Goal: Transaction & Acquisition: Purchase product/service

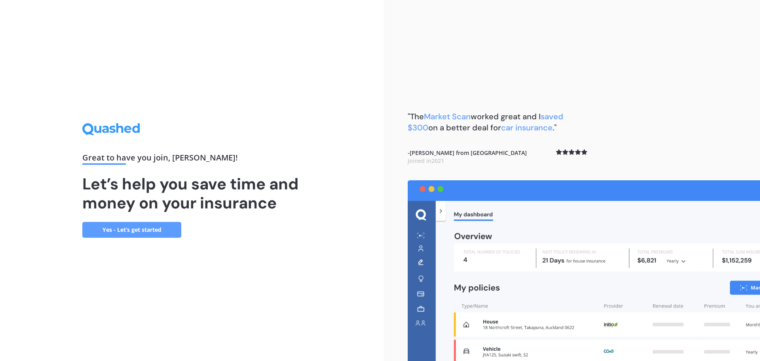
click at [147, 233] on link "Yes - Let’s get started" at bounding box center [131, 230] width 99 height 16
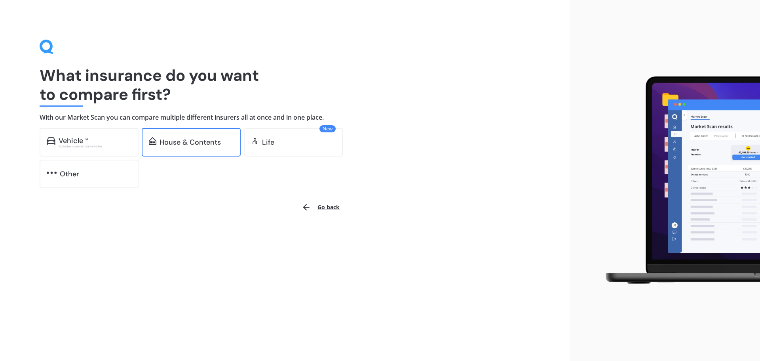
click at [184, 144] on div "House & Contents" at bounding box center [190, 142] width 61 height 8
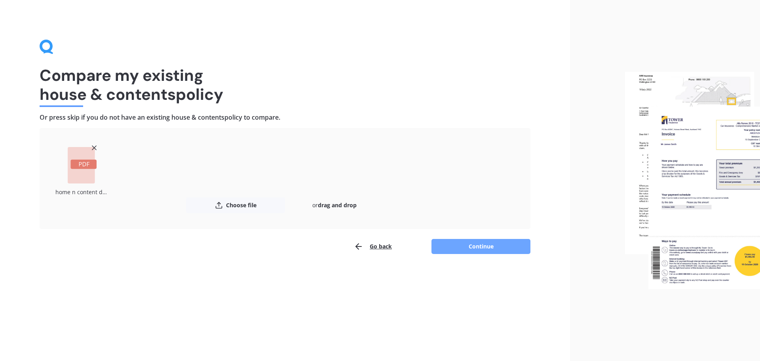
click at [479, 246] on button "Continue" at bounding box center [481, 246] width 99 height 15
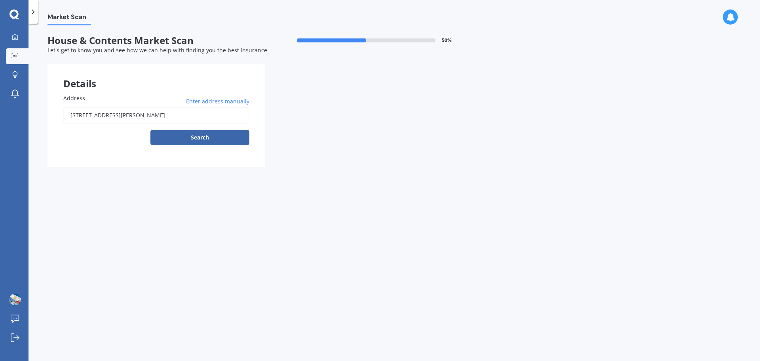
click at [181, 116] on input "[STREET_ADDRESS][PERSON_NAME]" at bounding box center [156, 115] width 186 height 17
type input "[STREET_ADDRESS]"
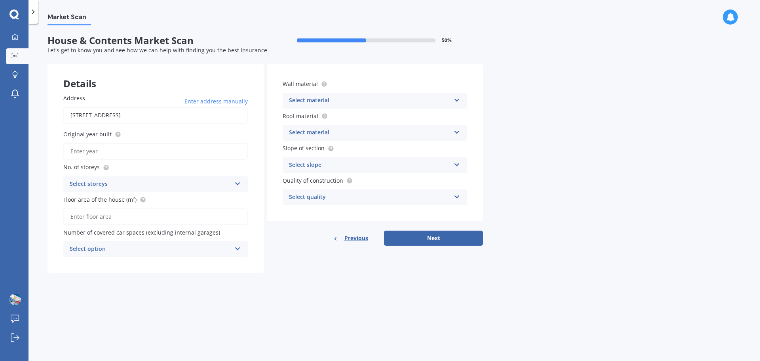
click at [102, 151] on input "Original year built" at bounding box center [155, 151] width 185 height 17
type input "2020"
click at [134, 183] on div "Select storeys" at bounding box center [151, 184] width 162 height 10
click at [117, 202] on div "1" at bounding box center [156, 200] width 184 height 14
click at [106, 216] on input "Floor area of the house (m²)" at bounding box center [155, 216] width 185 height 17
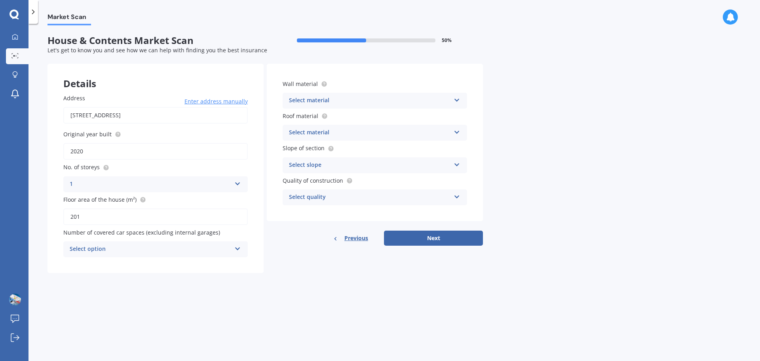
type input "201"
click at [217, 251] on div "Select option" at bounding box center [151, 249] width 162 height 10
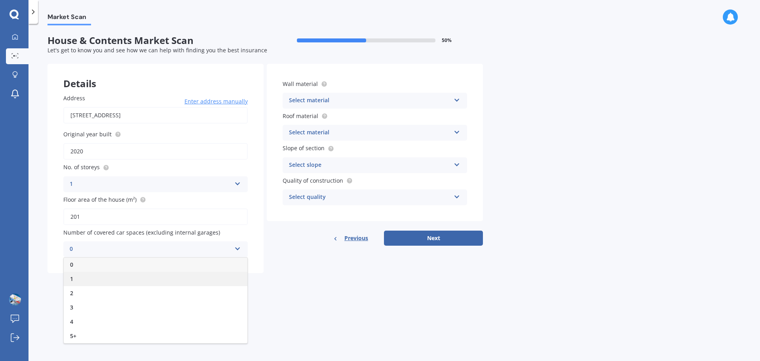
click at [168, 276] on div "1" at bounding box center [156, 279] width 184 height 14
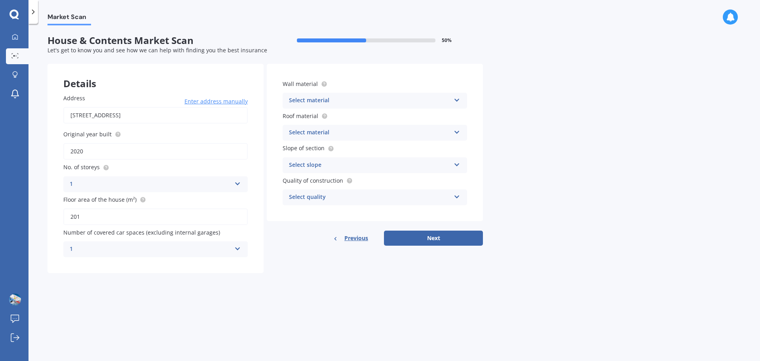
click at [384, 102] on div "Select material" at bounding box center [370, 101] width 162 height 10
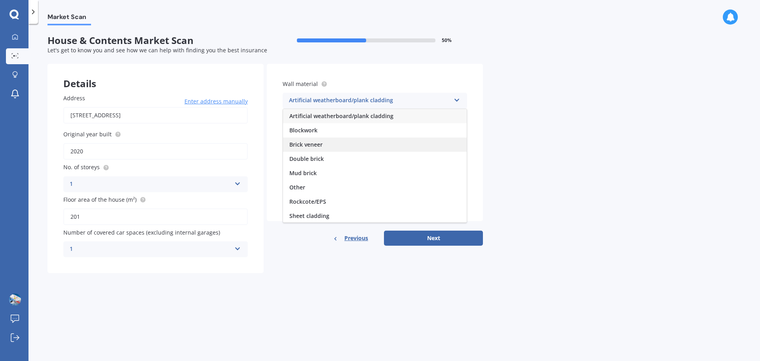
click at [324, 147] on div "Brick veneer" at bounding box center [375, 144] width 184 height 14
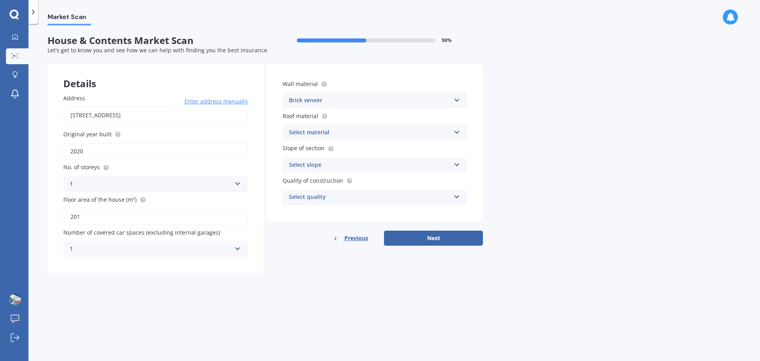
click at [394, 133] on div "Select material" at bounding box center [370, 133] width 162 height 10
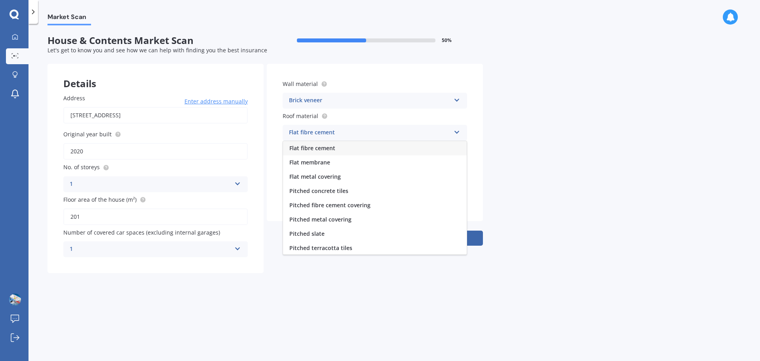
click at [394, 133] on div "Flat fibre cement" at bounding box center [370, 133] width 162 height 10
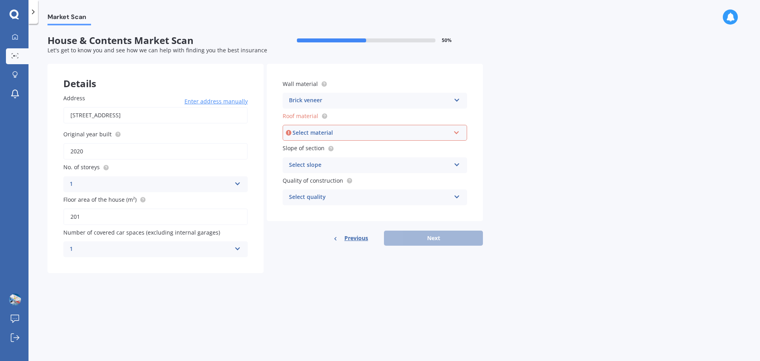
click at [356, 135] on div "Select material" at bounding box center [372, 132] width 158 height 9
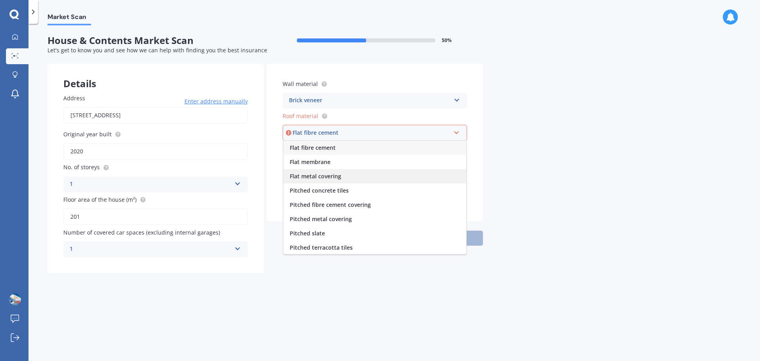
click at [343, 175] on div "Flat metal covering" at bounding box center [375, 176] width 183 height 14
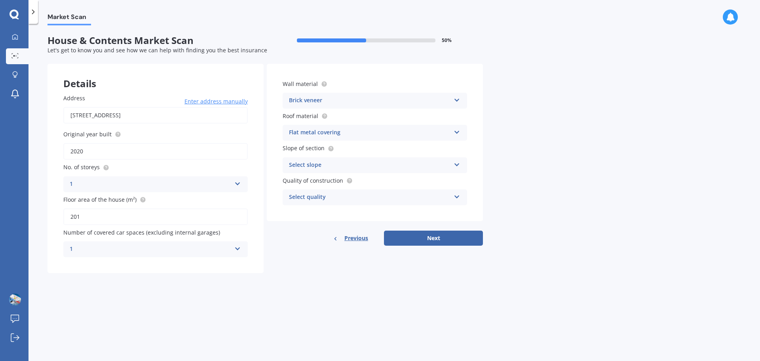
click at [344, 165] on div "Select slope" at bounding box center [370, 165] width 162 height 10
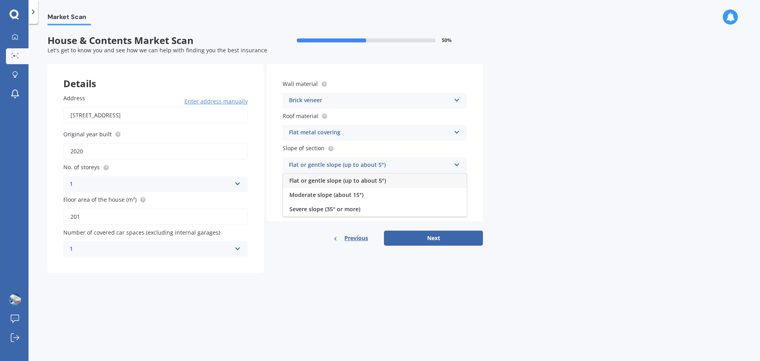
click at [336, 182] on span "Flat or gentle slope (up to about 5°)" at bounding box center [338, 181] width 97 height 8
click at [329, 198] on div "Select quality" at bounding box center [370, 198] width 162 height 10
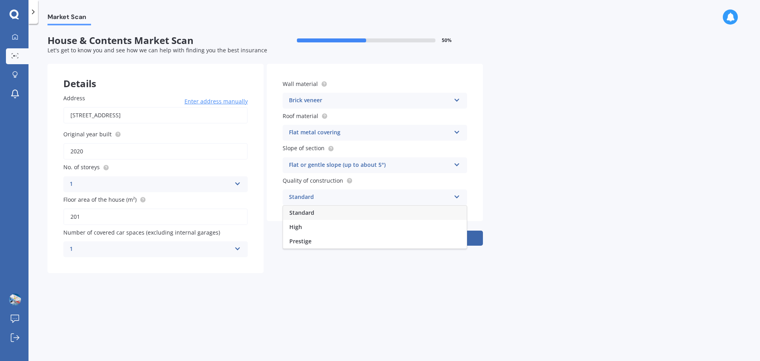
click at [313, 215] on span "Standard" at bounding box center [302, 213] width 25 height 8
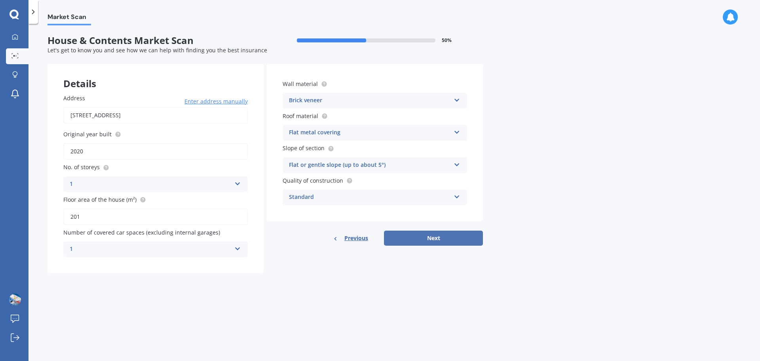
click at [454, 240] on button "Next" at bounding box center [433, 238] width 99 height 15
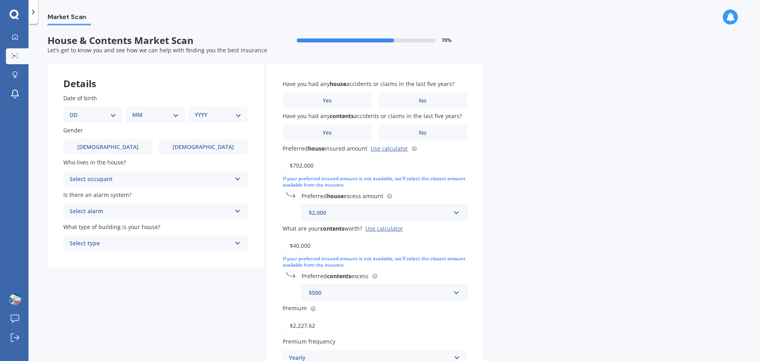
click at [101, 116] on select "DD 01 02 03 04 05 06 07 08 09 10 11 12 13 14 15 16 17 18 19 20 21 22 23 24 25 2…" at bounding box center [93, 115] width 47 height 9
select select "28"
click at [76, 111] on select "DD 01 02 03 04 05 06 07 08 09 10 11 12 13 14 15 16 17 18 19 20 21 22 23 24 25 2…" at bounding box center [93, 115] width 47 height 9
click at [149, 114] on select "MM 01 02 03 04 05 06 07 08 09 10 11 12" at bounding box center [157, 115] width 44 height 9
select select "06"
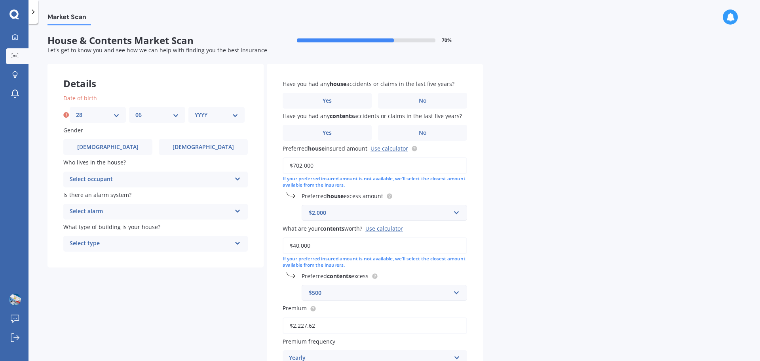
click at [135, 111] on select "MM 01 02 03 04 05 06 07 08 09 10 11 12" at bounding box center [157, 115] width 44 height 9
click at [225, 116] on select "YYYY 2009 2008 2007 2006 2005 2004 2003 2002 2001 2000 1999 1998 1997 1996 1995…" at bounding box center [217, 115] width 44 height 9
select select "1976"
click at [195, 111] on select "YYYY 2009 2008 2007 2006 2005 2004 2003 2002 2001 2000 1999 1998 1997 1996 1995…" at bounding box center [217, 115] width 44 height 9
click at [99, 145] on label "[DEMOGRAPHIC_DATA]" at bounding box center [107, 147] width 89 height 16
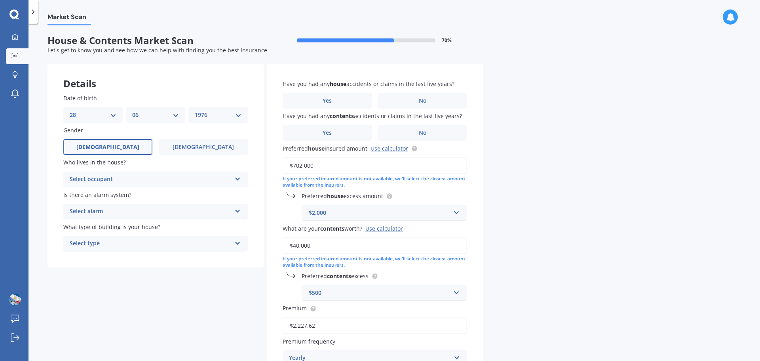
click at [0, 0] on input "[DEMOGRAPHIC_DATA]" at bounding box center [0, 0] width 0 height 0
click at [147, 183] on div "Select occupant" at bounding box center [151, 180] width 162 height 10
click at [116, 194] on div "Owner" at bounding box center [156, 195] width 184 height 14
click at [156, 213] on div "Select alarm" at bounding box center [151, 212] width 162 height 10
click at [109, 241] on span "Yes, not monitored" at bounding box center [96, 241] width 52 height 8
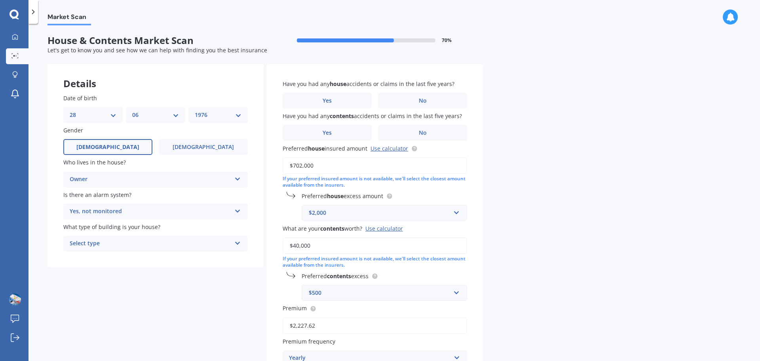
click at [122, 242] on div "Select type" at bounding box center [151, 244] width 162 height 10
click at [109, 261] on div "Freestanding" at bounding box center [156, 259] width 184 height 14
click at [430, 99] on label "No" at bounding box center [422, 101] width 89 height 16
click at [0, 0] on input "No" at bounding box center [0, 0] width 0 height 0
click at [441, 136] on label "No" at bounding box center [422, 133] width 89 height 16
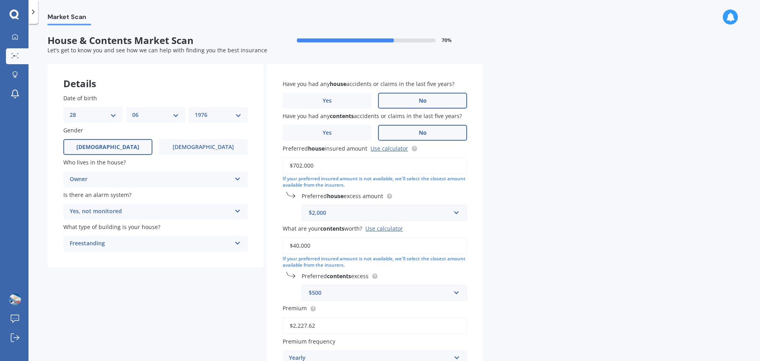
click at [0, 0] on input "No" at bounding box center [0, 0] width 0 height 0
click at [395, 149] on link "Use calculator" at bounding box center [390, 149] width 38 height 8
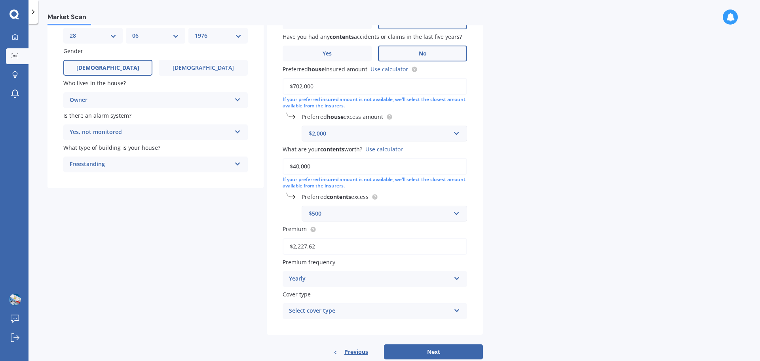
scroll to position [98, 0]
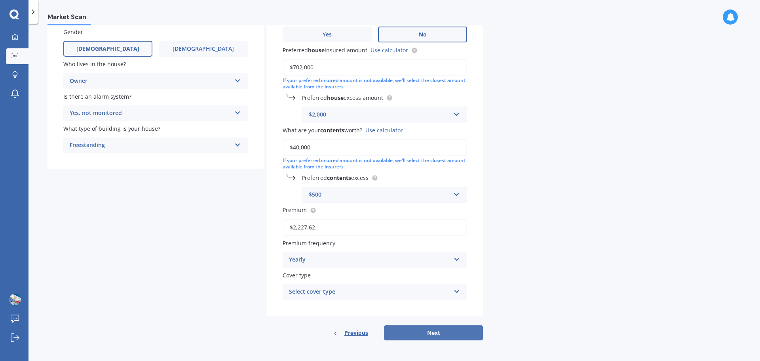
click at [423, 332] on button "Next" at bounding box center [433, 332] width 99 height 15
click at [370, 291] on div "Select cover type" at bounding box center [372, 292] width 158 height 9
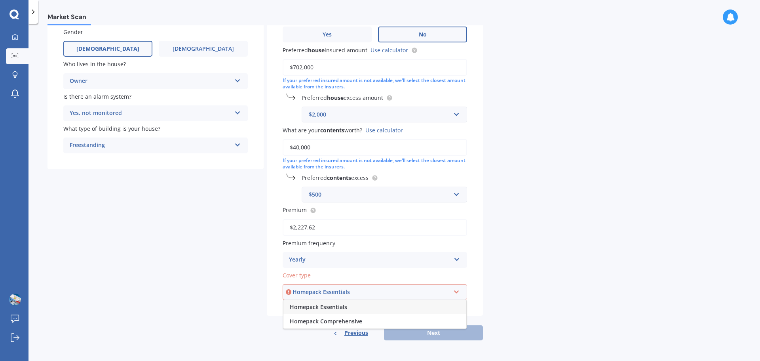
click at [332, 308] on span "Homepack Essentials" at bounding box center [318, 307] width 57 height 8
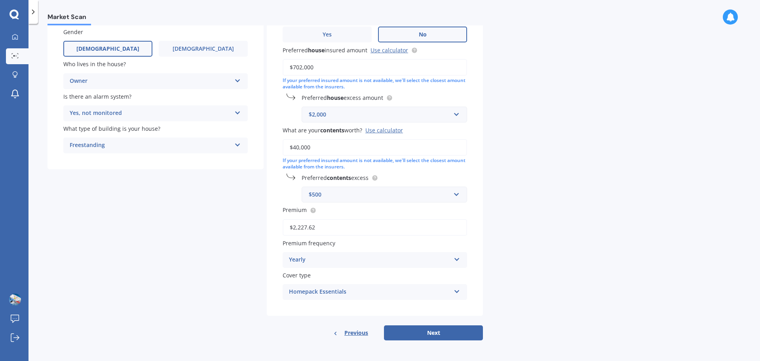
click at [534, 255] on div "Market Scan House & Contents Market Scan 70 % Let's get to know you and see how…" at bounding box center [395, 193] width 732 height 337
click at [319, 294] on div "Homepack Essentials" at bounding box center [370, 292] width 162 height 10
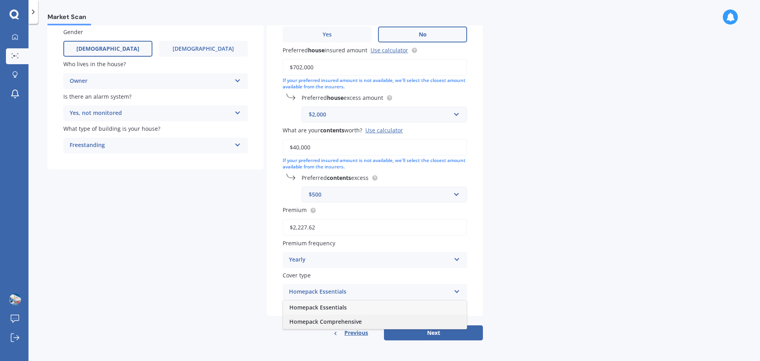
click at [315, 320] on span "Homepack Comprehensive" at bounding box center [326, 322] width 72 height 8
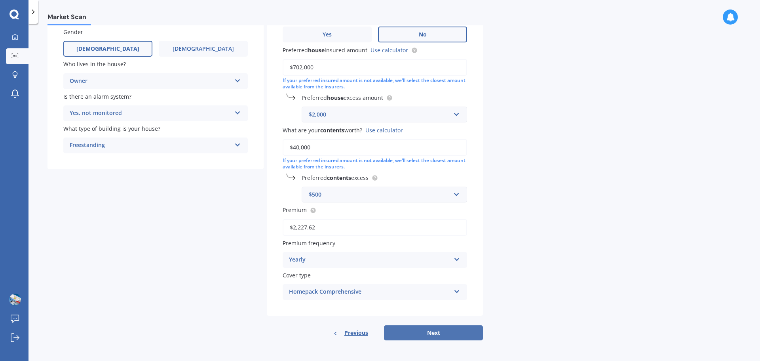
click at [452, 331] on button "Next" at bounding box center [433, 332] width 99 height 15
select select "28"
select select "06"
select select "1976"
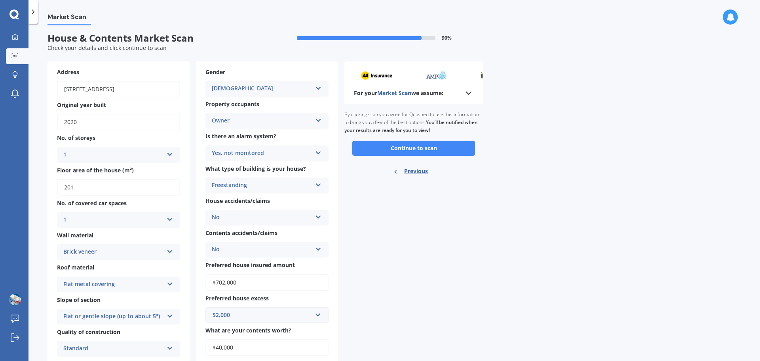
scroll to position [0, 0]
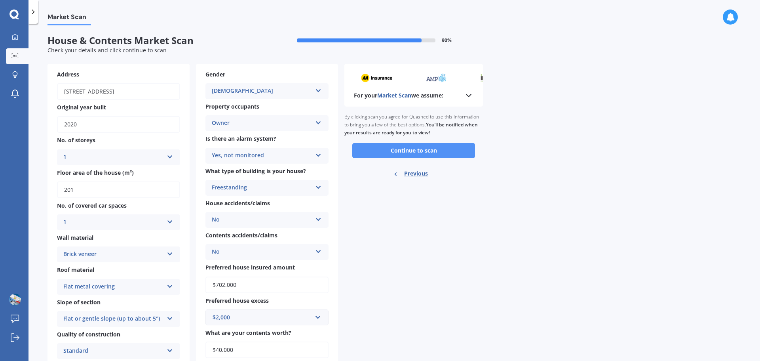
click at [414, 152] on button "Continue to scan" at bounding box center [414, 150] width 123 height 15
